Goal: Task Accomplishment & Management: Use online tool/utility

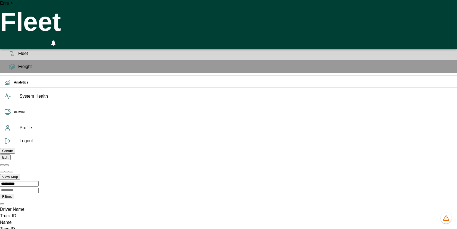
click at [11, 43] on icon at bounding box center [11, 42] width 5 height 2
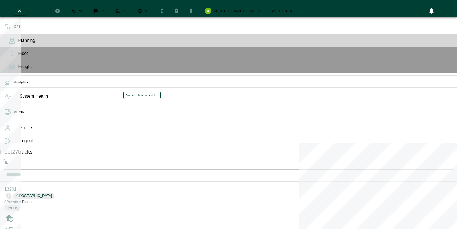
scroll to position [227, 101]
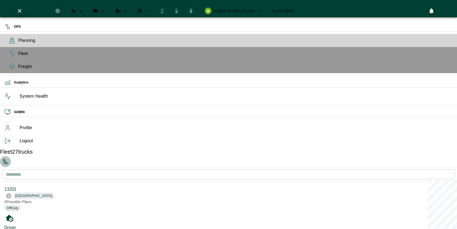
click at [9, 158] on icon "Sorted by: PTA Ascending" at bounding box center [5, 161] width 7 height 7
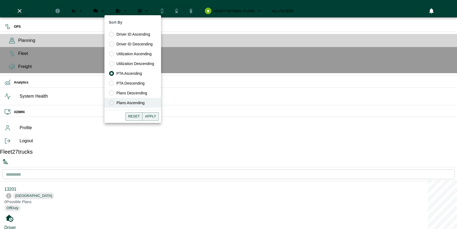
click at [134, 101] on span "Plans Ascending" at bounding box center [130, 103] width 28 height 6
click at [135, 95] on span "Plans Descending" at bounding box center [131, 93] width 31 height 6
click at [150, 117] on button "Apply" at bounding box center [150, 116] width 17 height 8
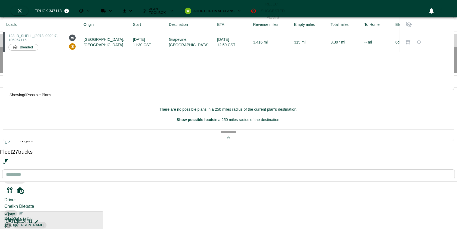
scroll to position [90, 0]
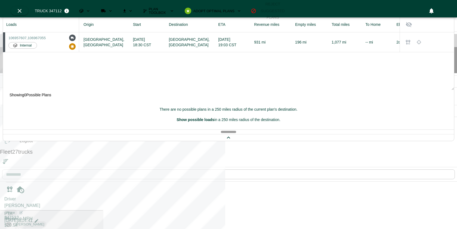
scroll to position [148, 0]
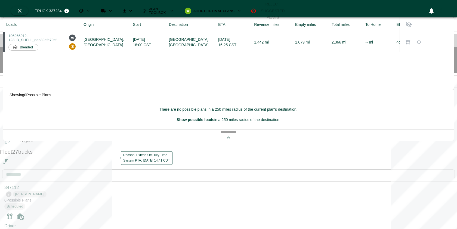
scroll to position [183, 0]
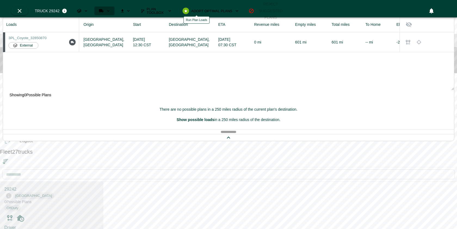
click at [114, 7] on button "Run Plan Loads" at bounding box center [104, 11] width 20 height 9
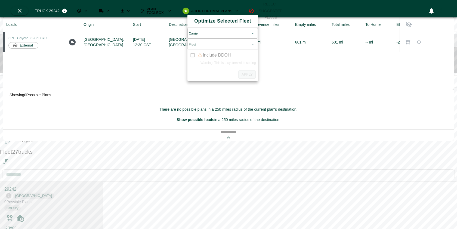
click at [209, 34] on body "OPS Planning Fleet Freight Analytics System Health ADMIN Profile Logout Fleet 2…" at bounding box center [228, 205] width 457 height 411
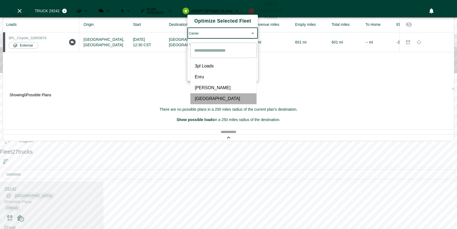
click at [219, 95] on span "Salem" at bounding box center [223, 98] width 57 height 7
type input "*****"
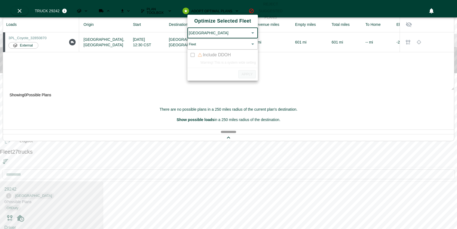
click at [225, 51] on body "OPS Planning Fleet Freight Analytics System Health ADMIN Profile Logout Fleet 2…" at bounding box center [228, 205] width 457 height 411
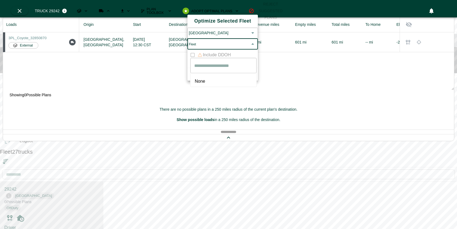
click at [219, 76] on li "None" at bounding box center [223, 81] width 66 height 11
type input "****"
click at [245, 78] on button "Apply" at bounding box center [246, 74] width 17 height 8
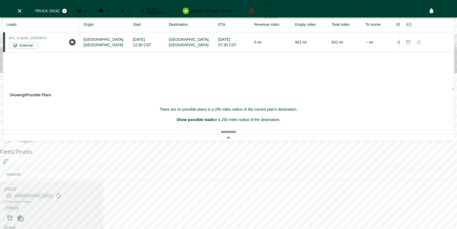
click at [69, 167] on input "text" at bounding box center [228, 174] width 453 height 15
type input "*****"
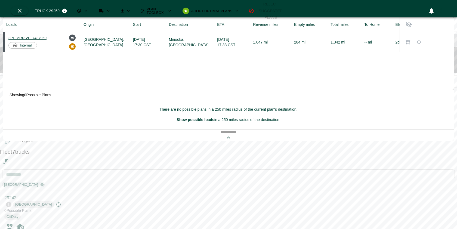
click at [47, 36] on span "3PL_ARRIVE_7437969" at bounding box center [27, 38] width 38 height 4
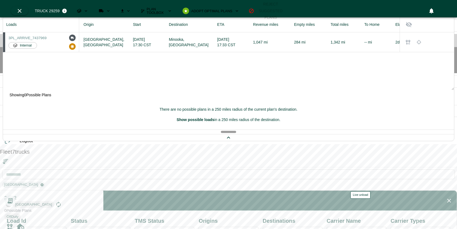
scroll to position [0, 266]
click at [447, 199] on icon "button" at bounding box center [449, 201] width 4 height 4
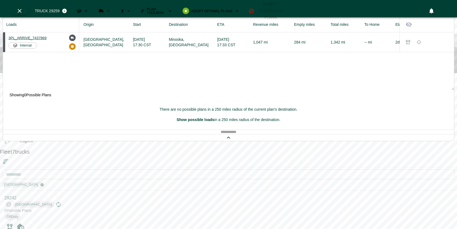
click at [47, 39] on span "3PL_ARRIVE_7437969" at bounding box center [27, 38] width 38 height 4
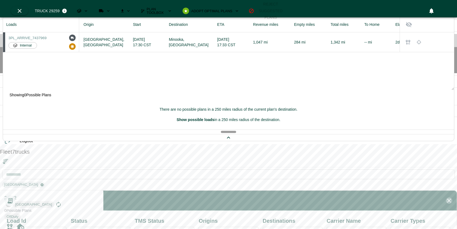
click at [448, 197] on icon "button" at bounding box center [449, 200] width 7 height 7
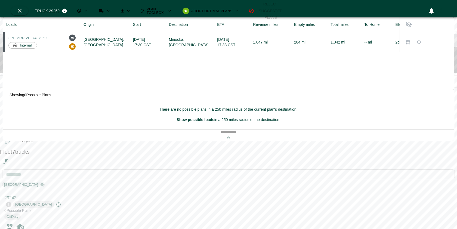
drag, startPoint x: 299, startPoint y: 92, endPoint x: 340, endPoint y: 92, distance: 41.1
click at [341, 92] on p "Showing 0 Possible Plans" at bounding box center [228, 95] width 451 height 10
click at [296, 81] on div "Loads Origin Start Destination ETA Revenue miles Empty miles Total miles To Hom…" at bounding box center [228, 53] width 451 height 73
